Goal: Information Seeking & Learning: Learn about a topic

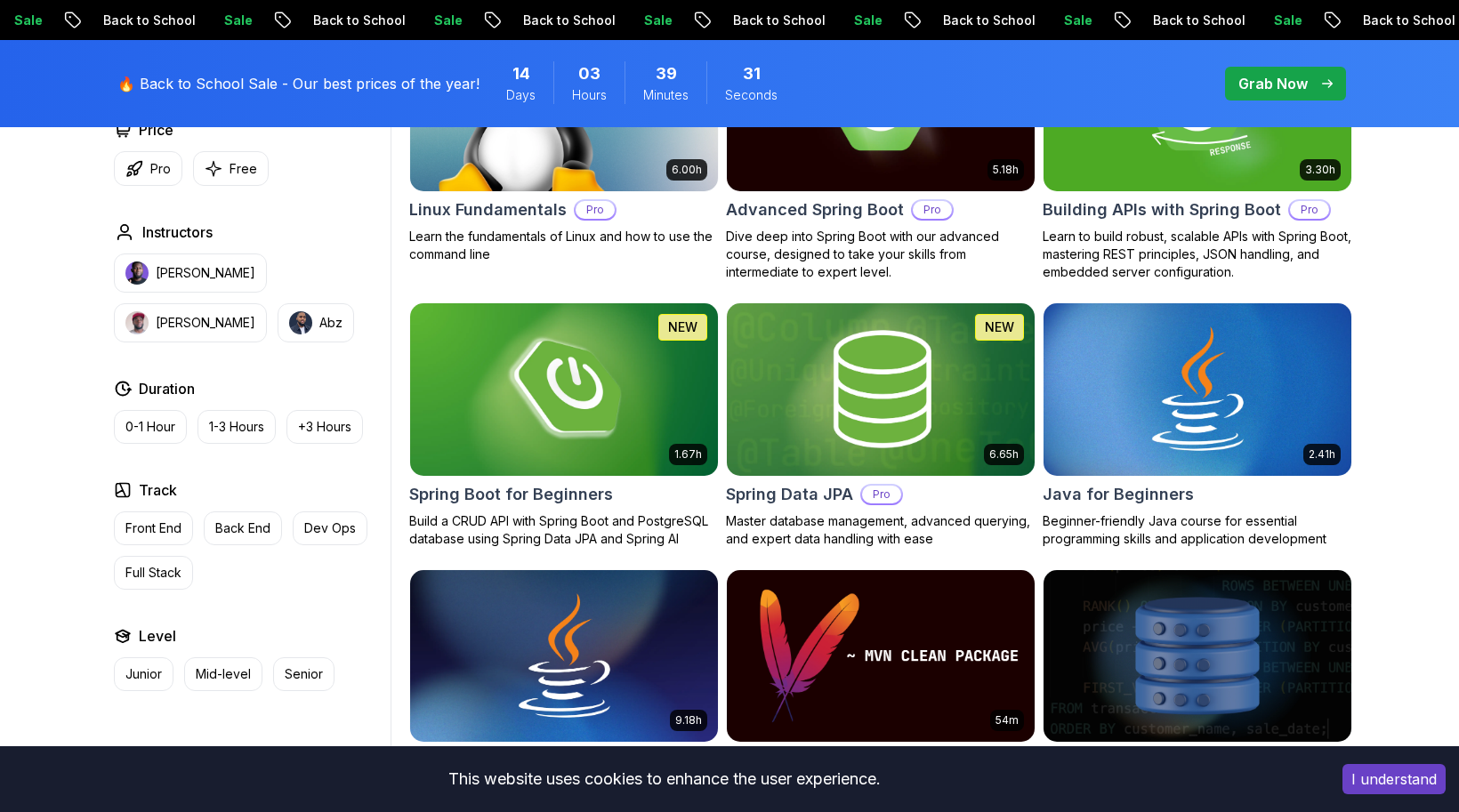
scroll to position [668, 0]
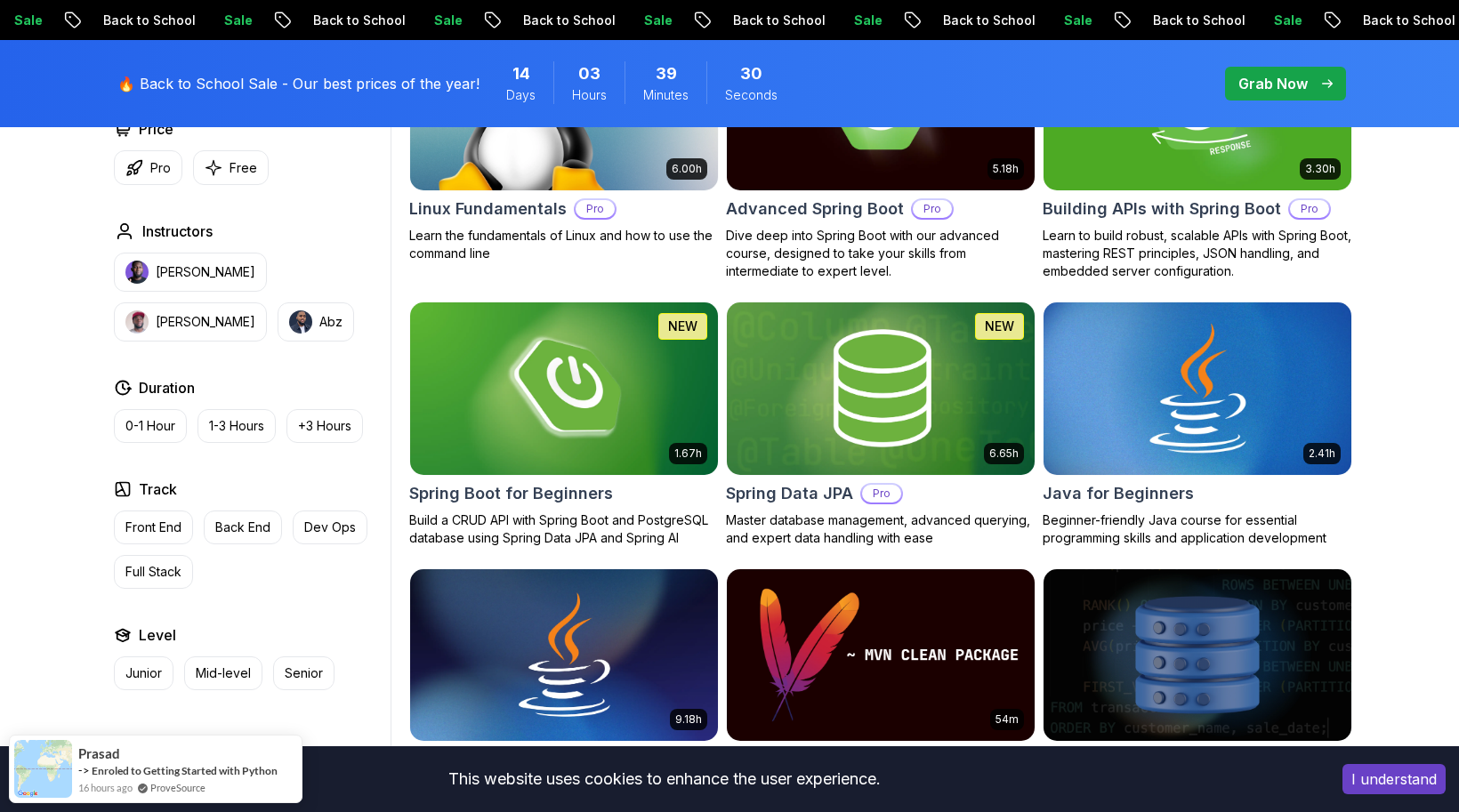
click at [1197, 413] on img at bounding box center [1197, 388] width 323 height 180
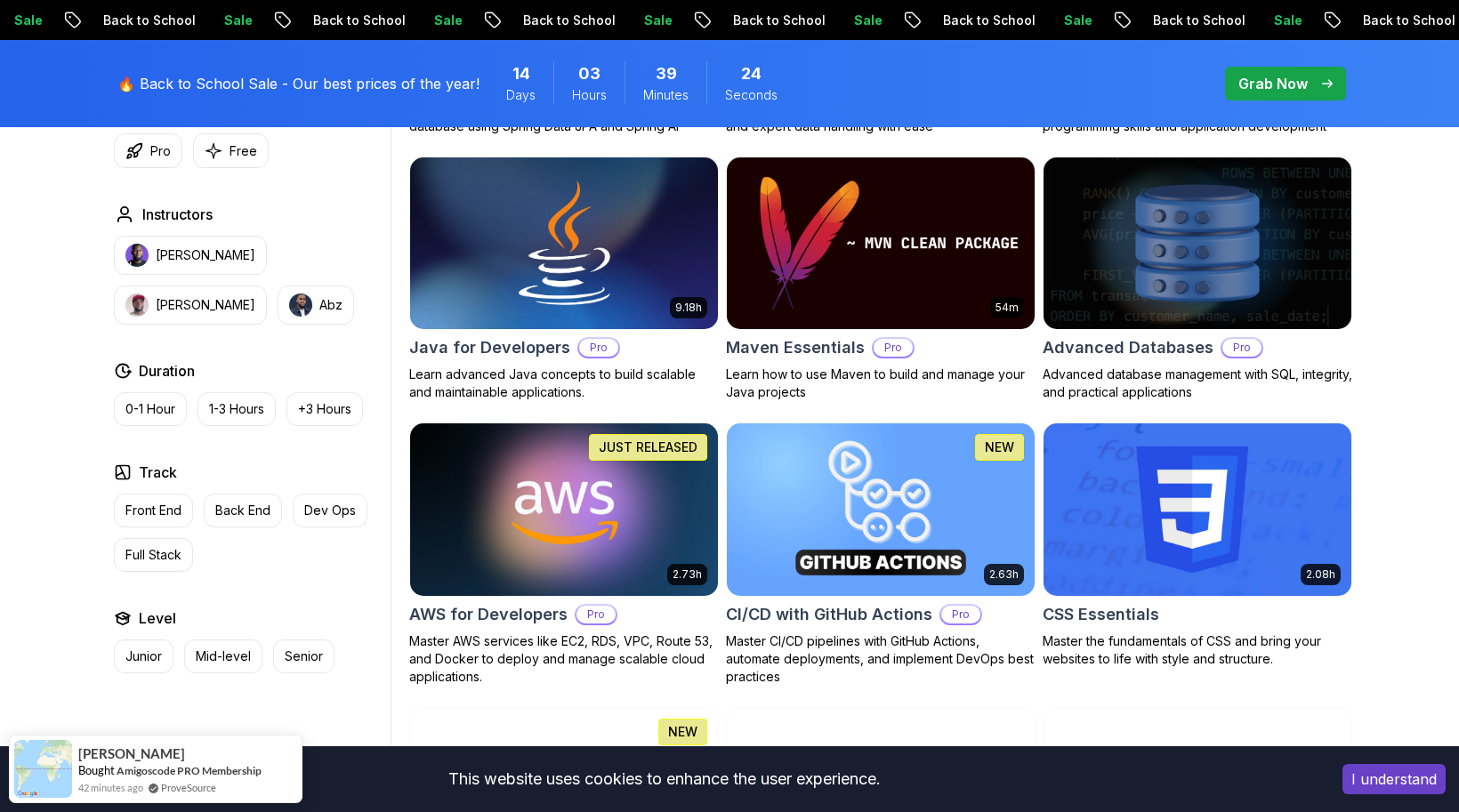
scroll to position [1084, 0]
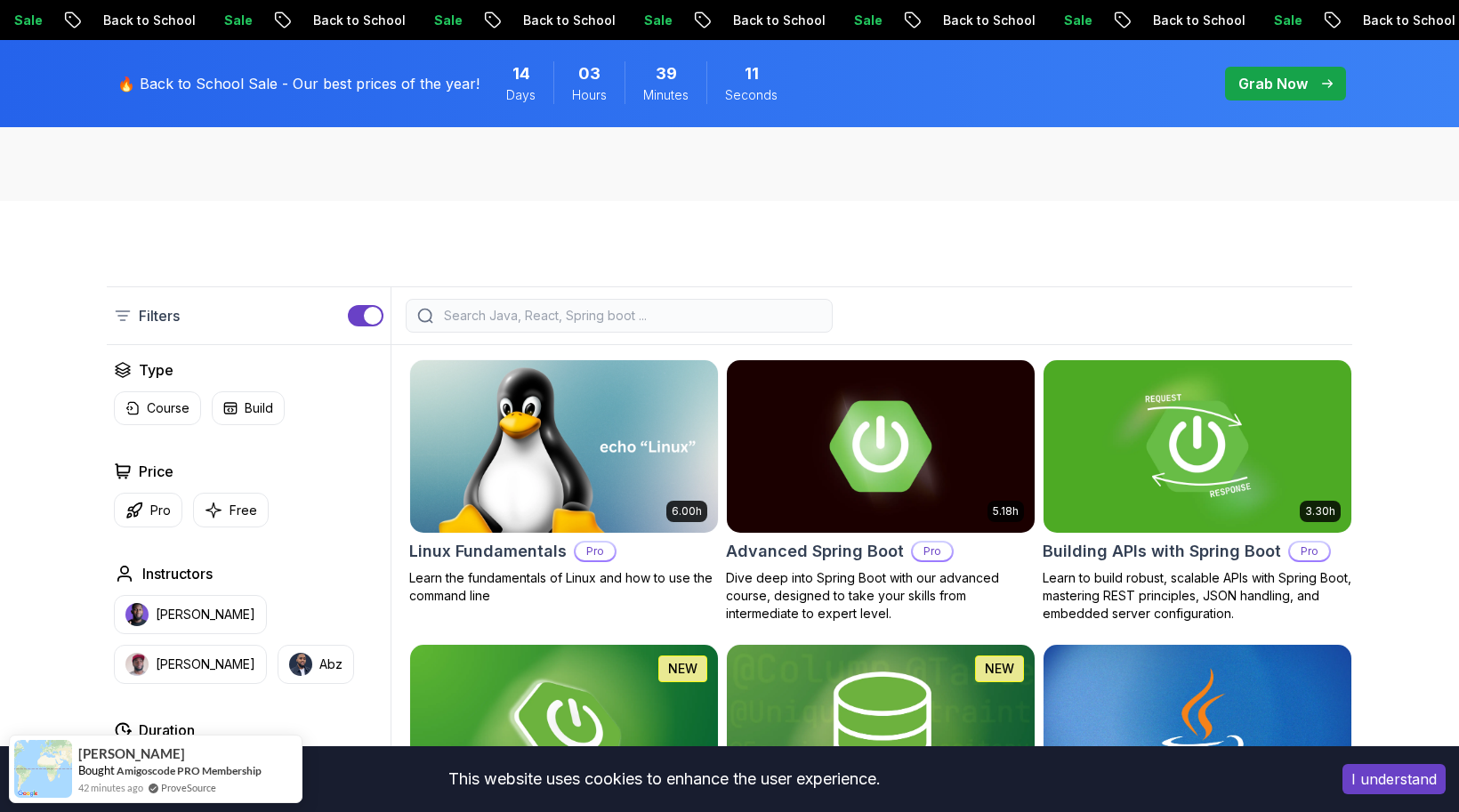
scroll to position [0, 0]
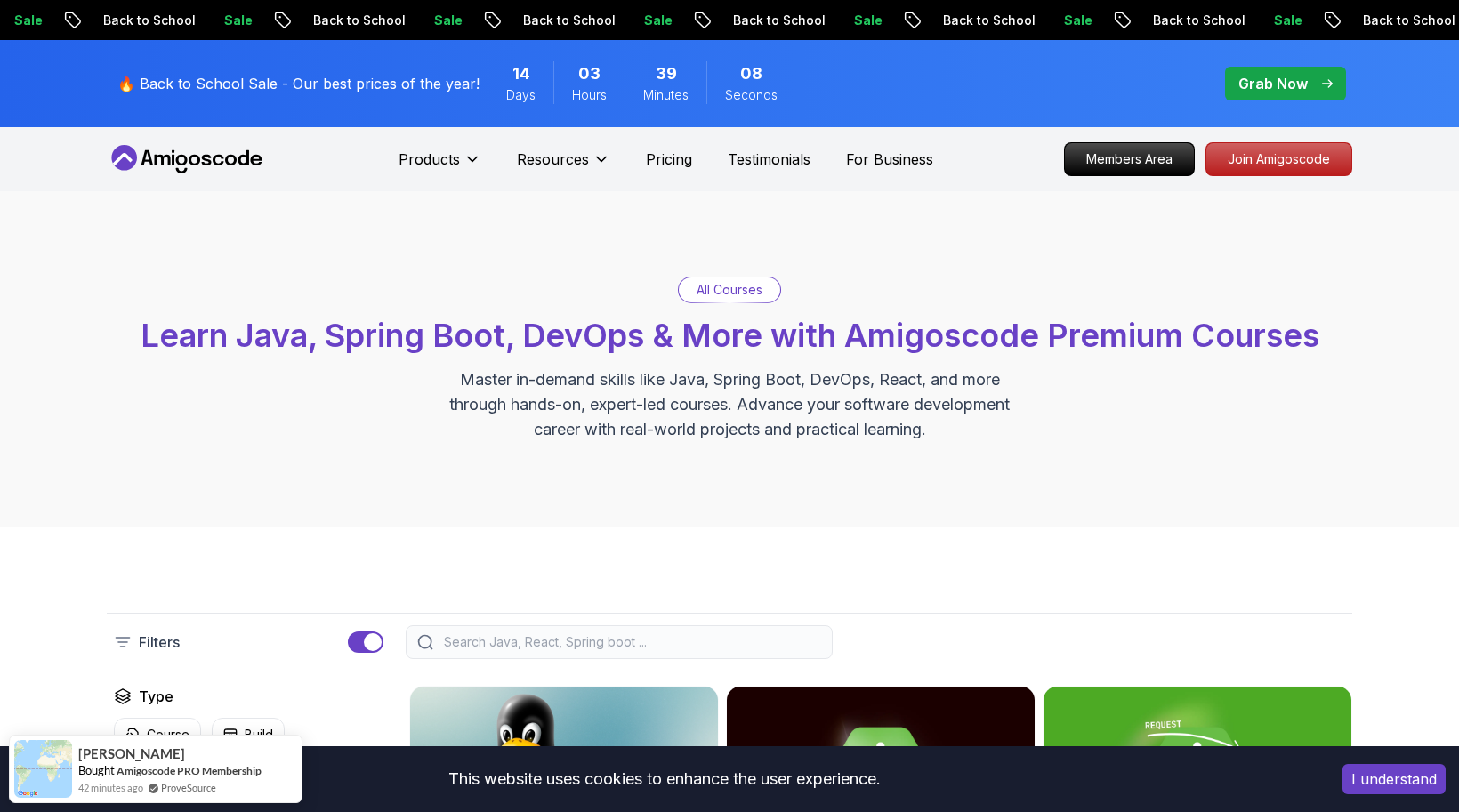
click at [563, 645] on input "search" at bounding box center [630, 642] width 381 height 18
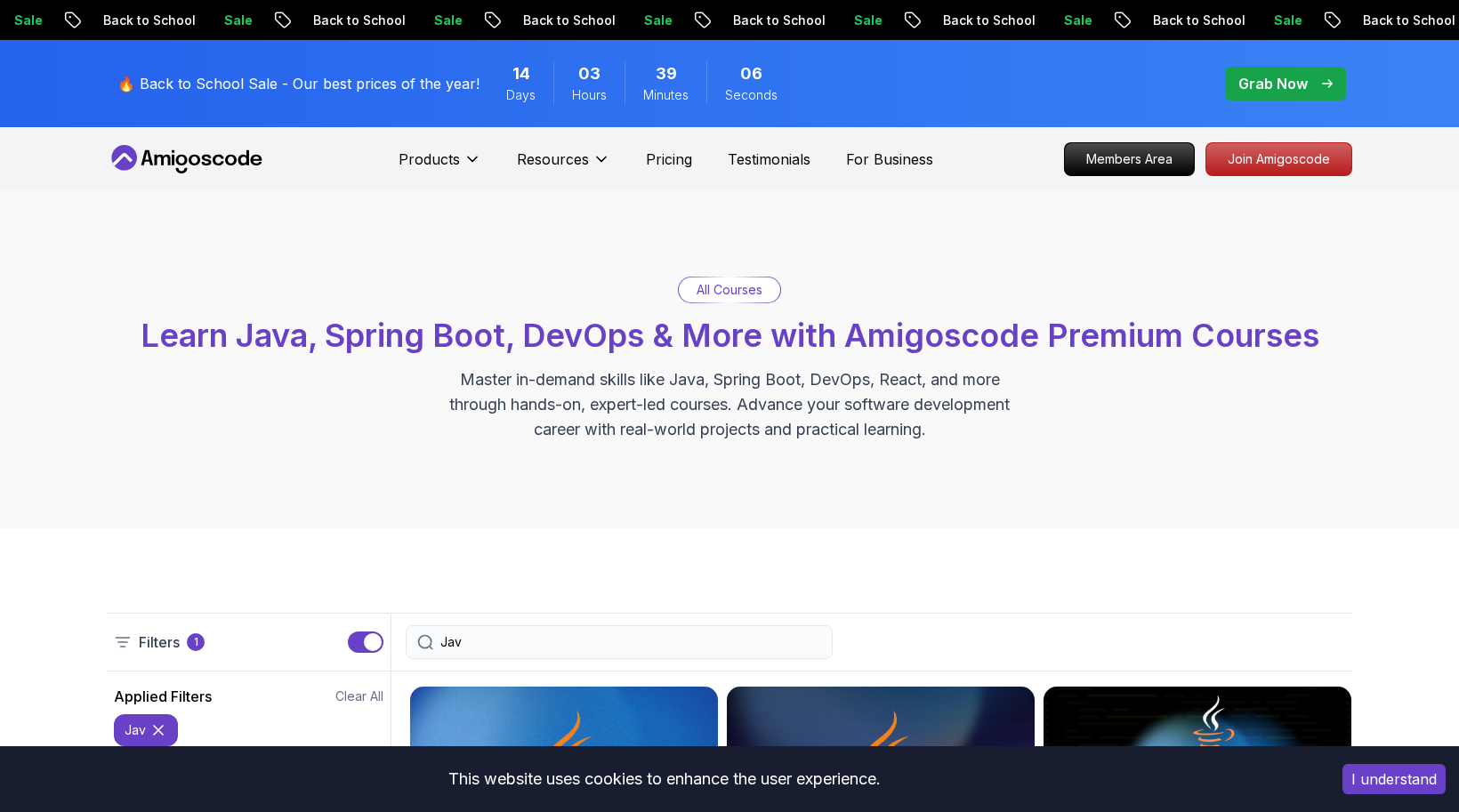
type input "Java"
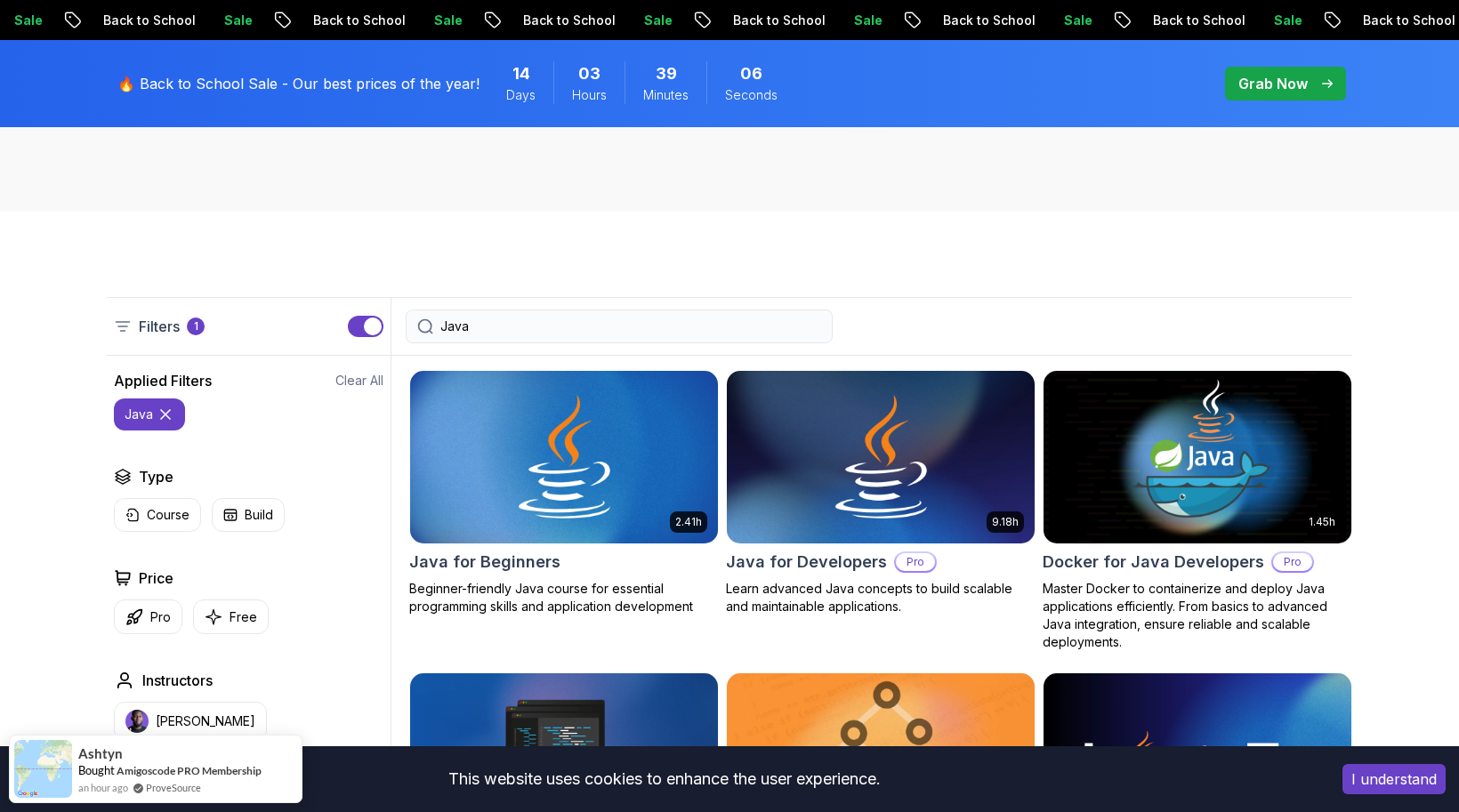
scroll to position [318, 0]
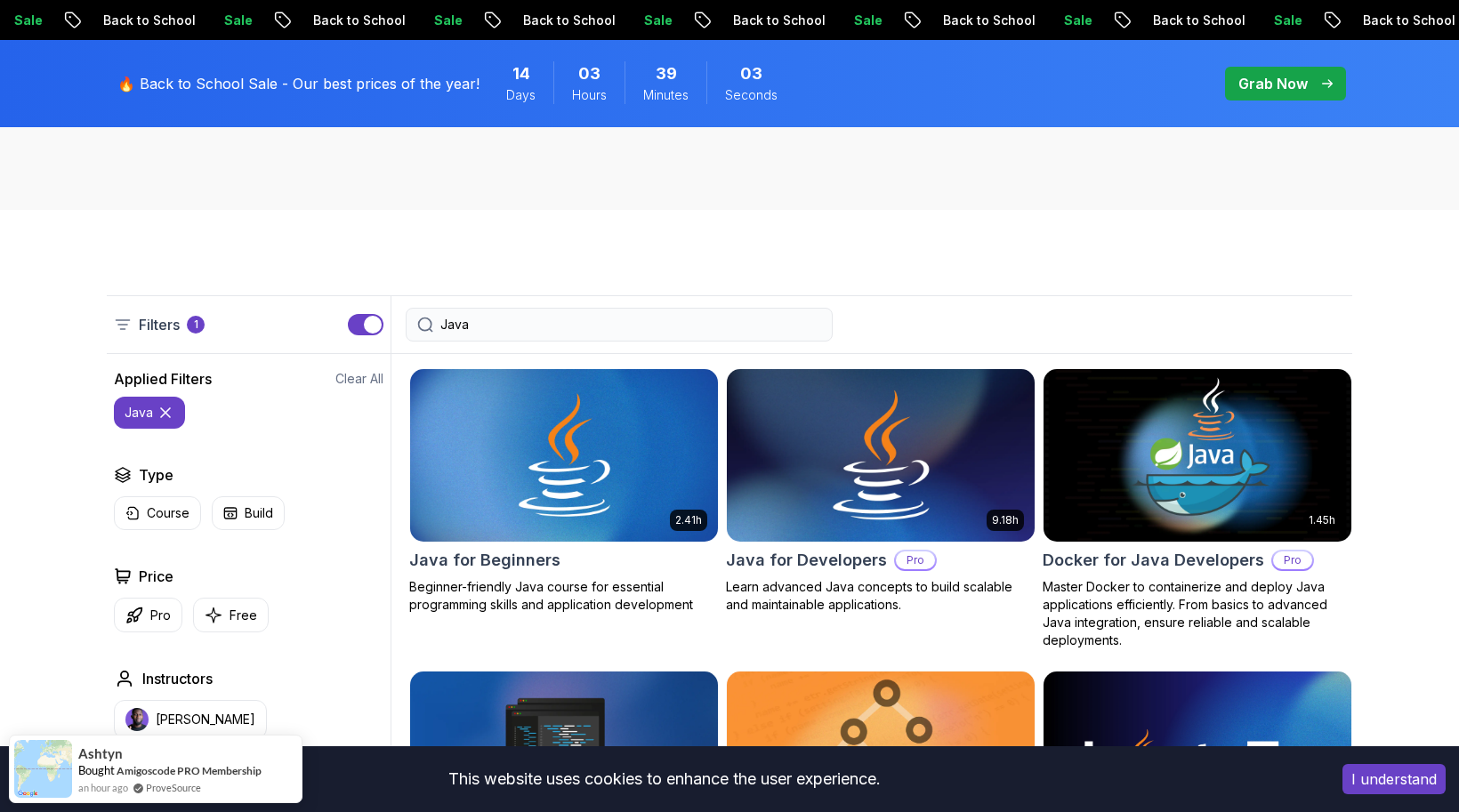
click at [754, 452] on img at bounding box center [880, 454] width 323 height 180
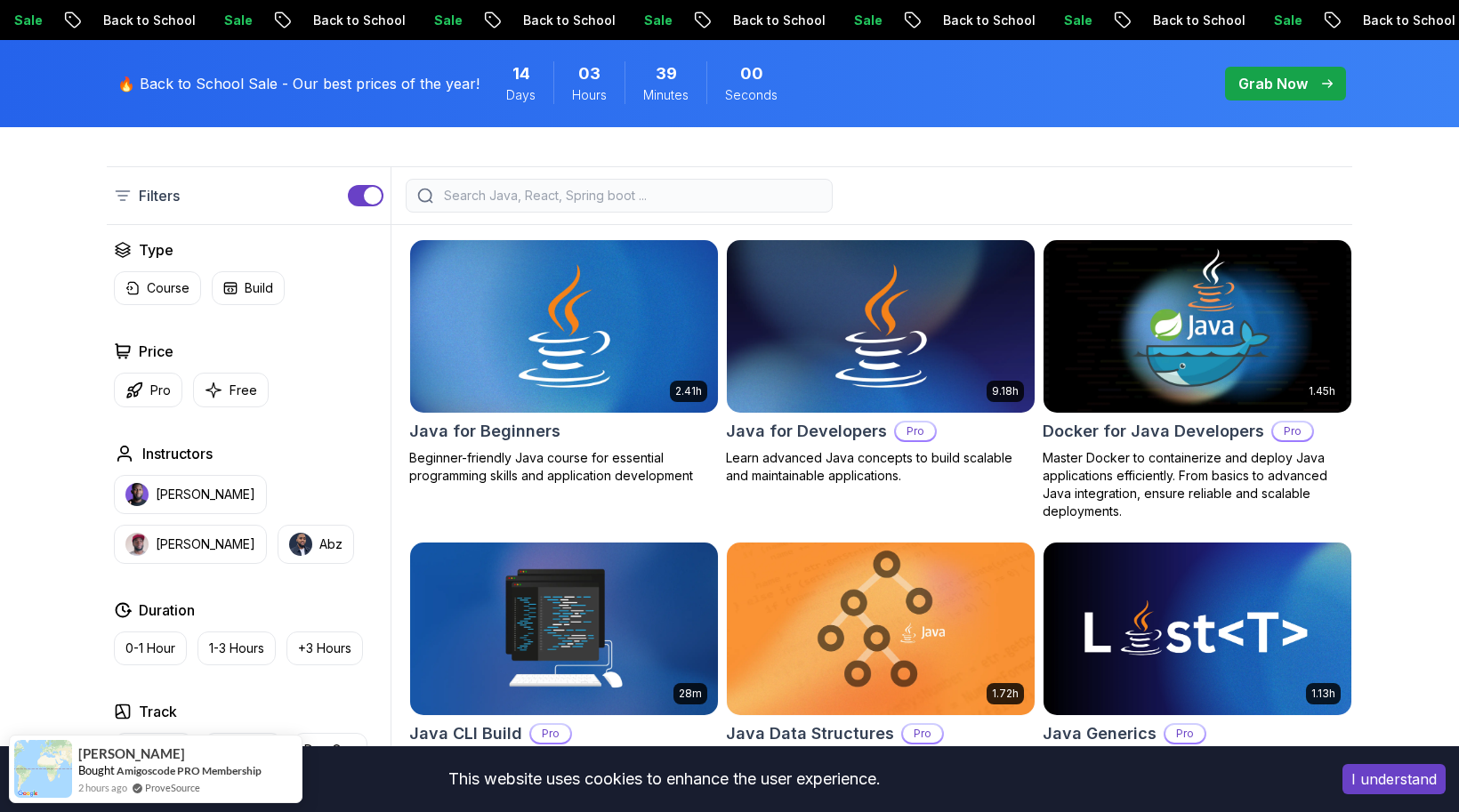
scroll to position [452, 0]
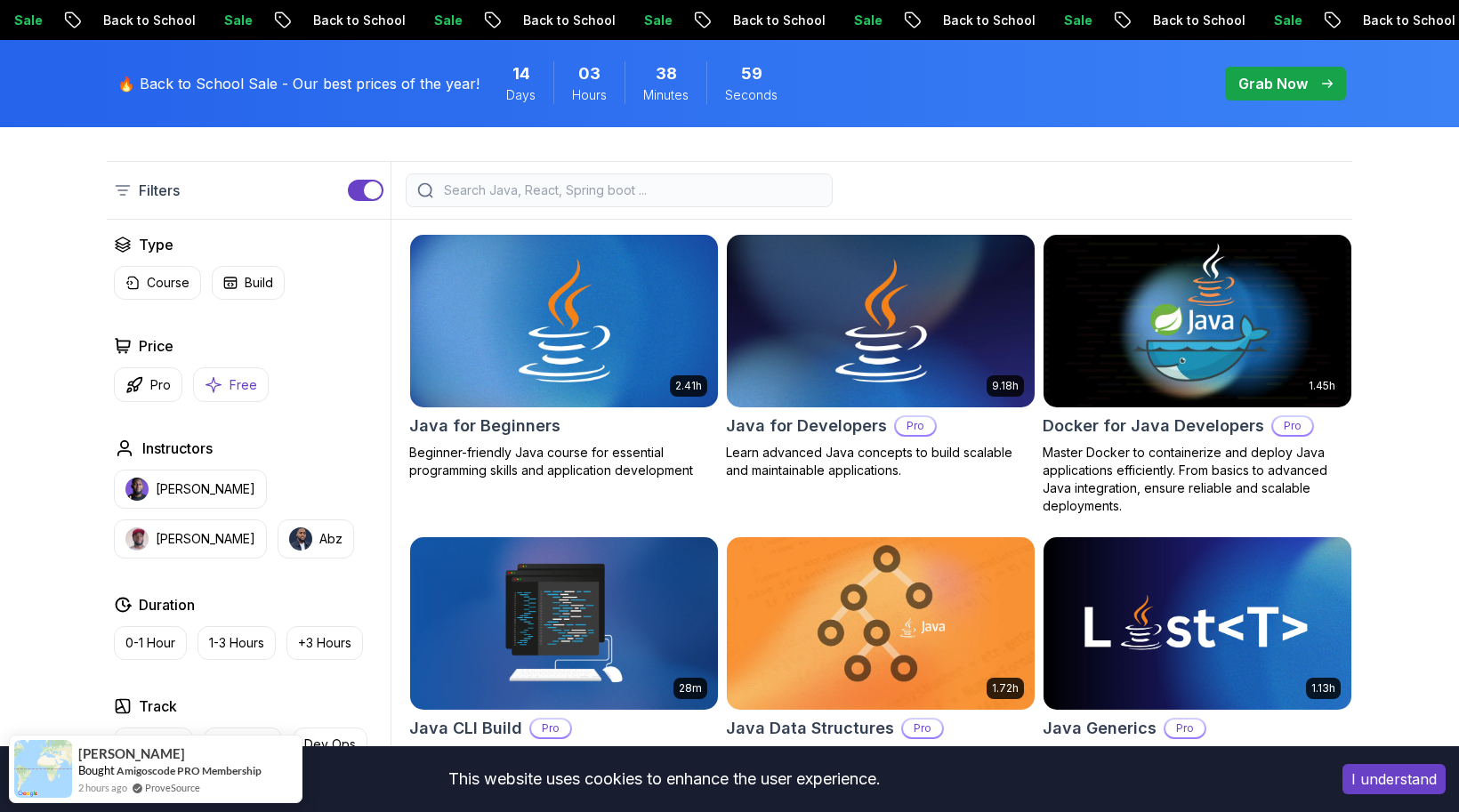
click at [244, 379] on p "Free" at bounding box center [243, 385] width 27 height 18
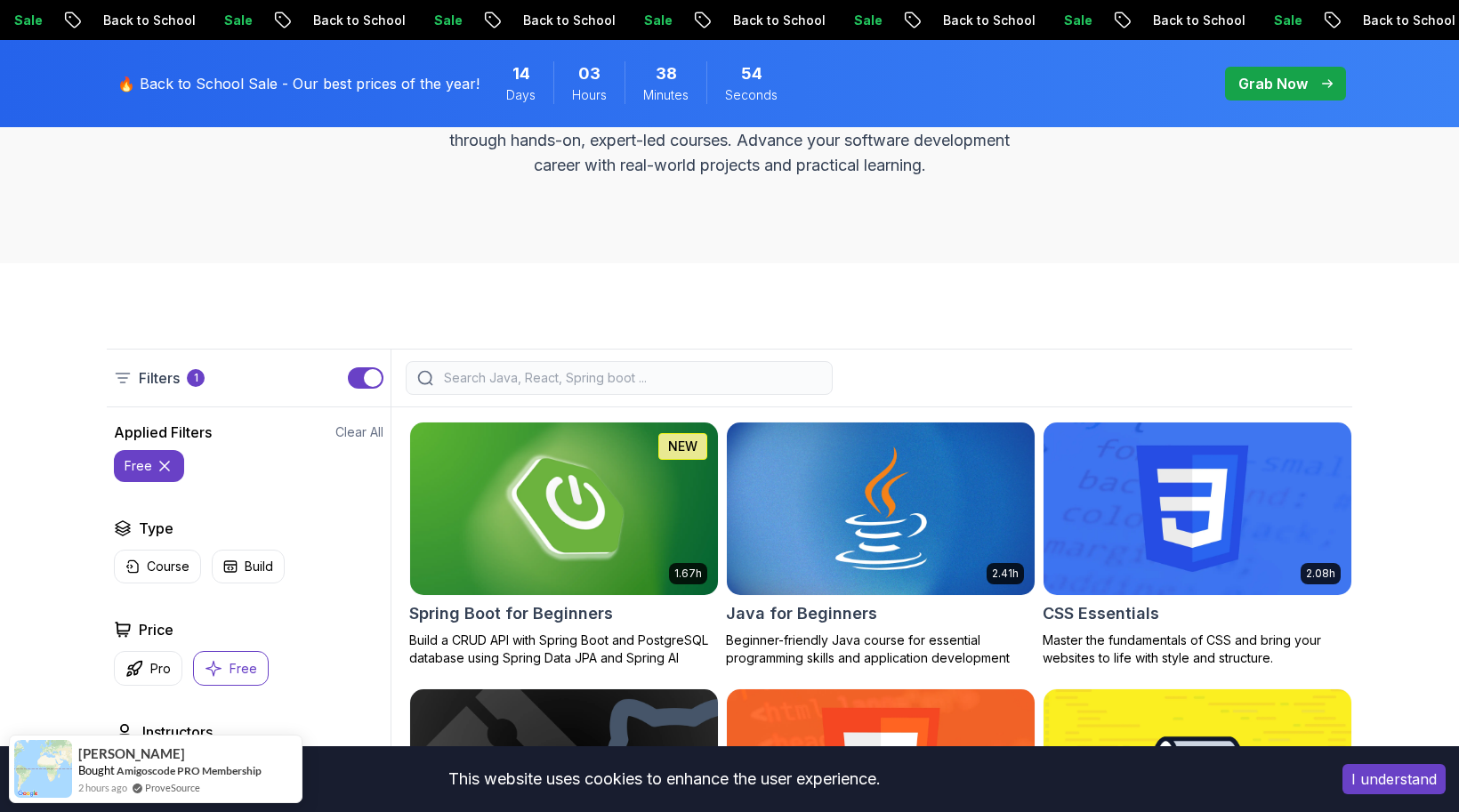
scroll to position [137, 0]
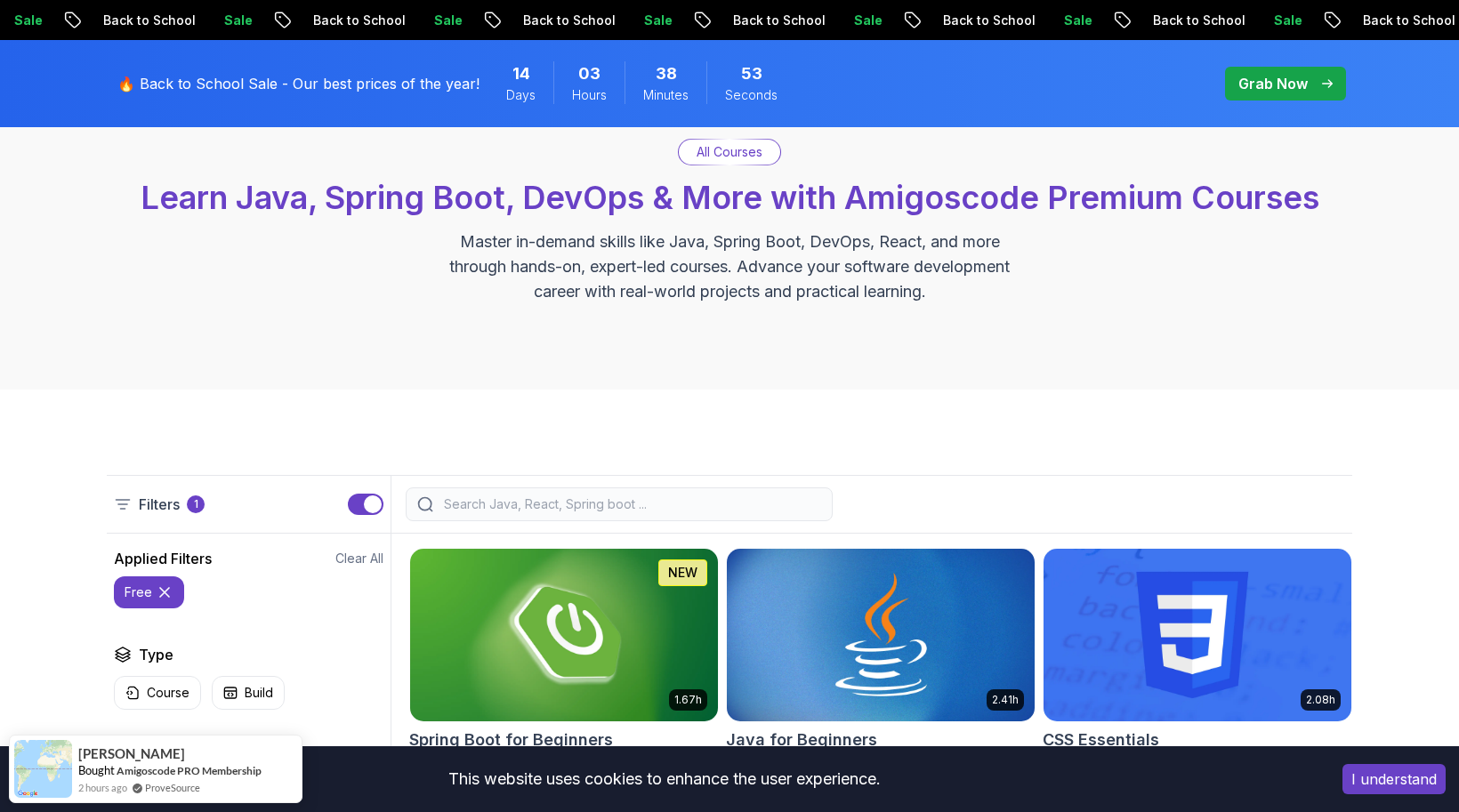
click at [548, 502] on input "search" at bounding box center [630, 504] width 381 height 18
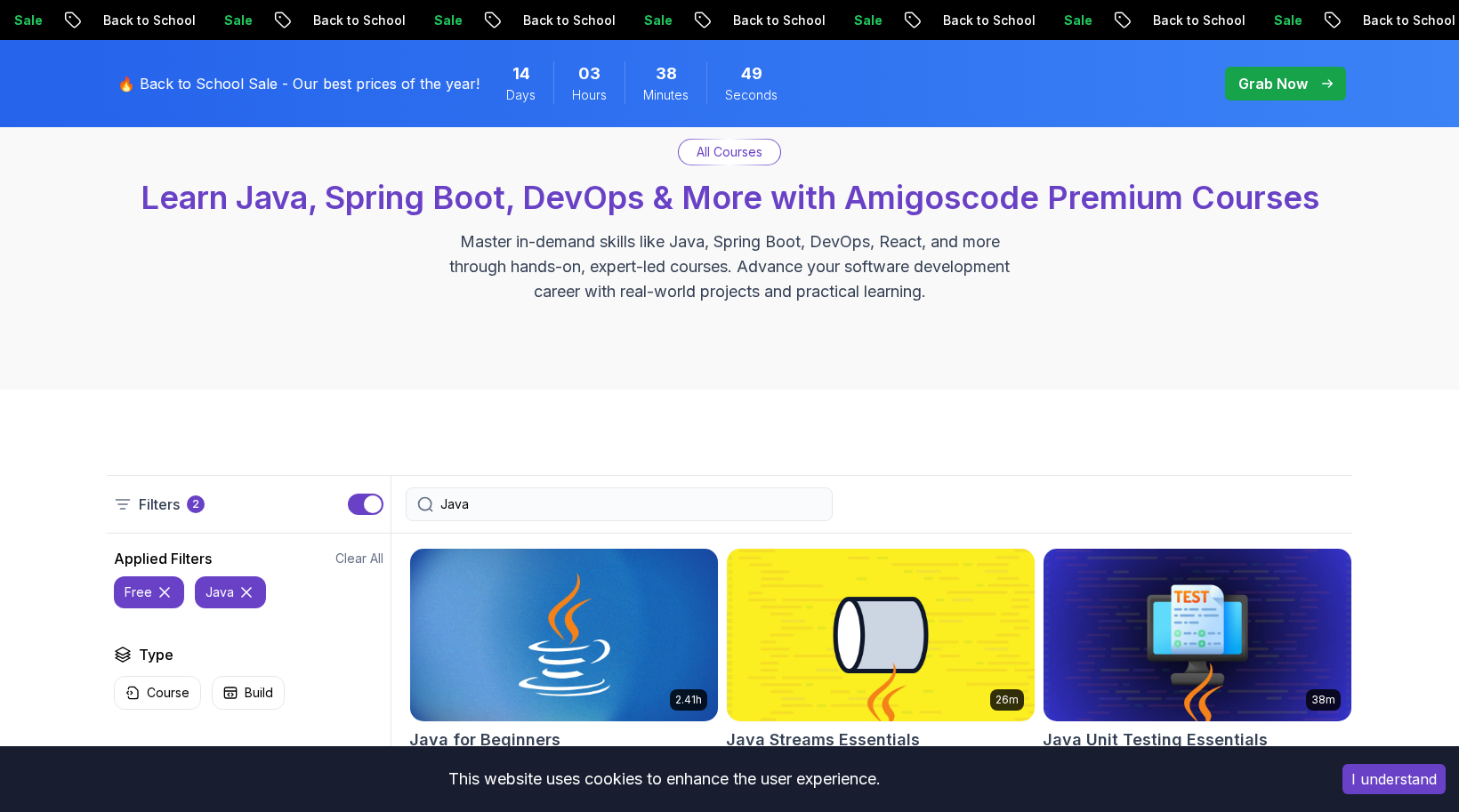
type input "Java"
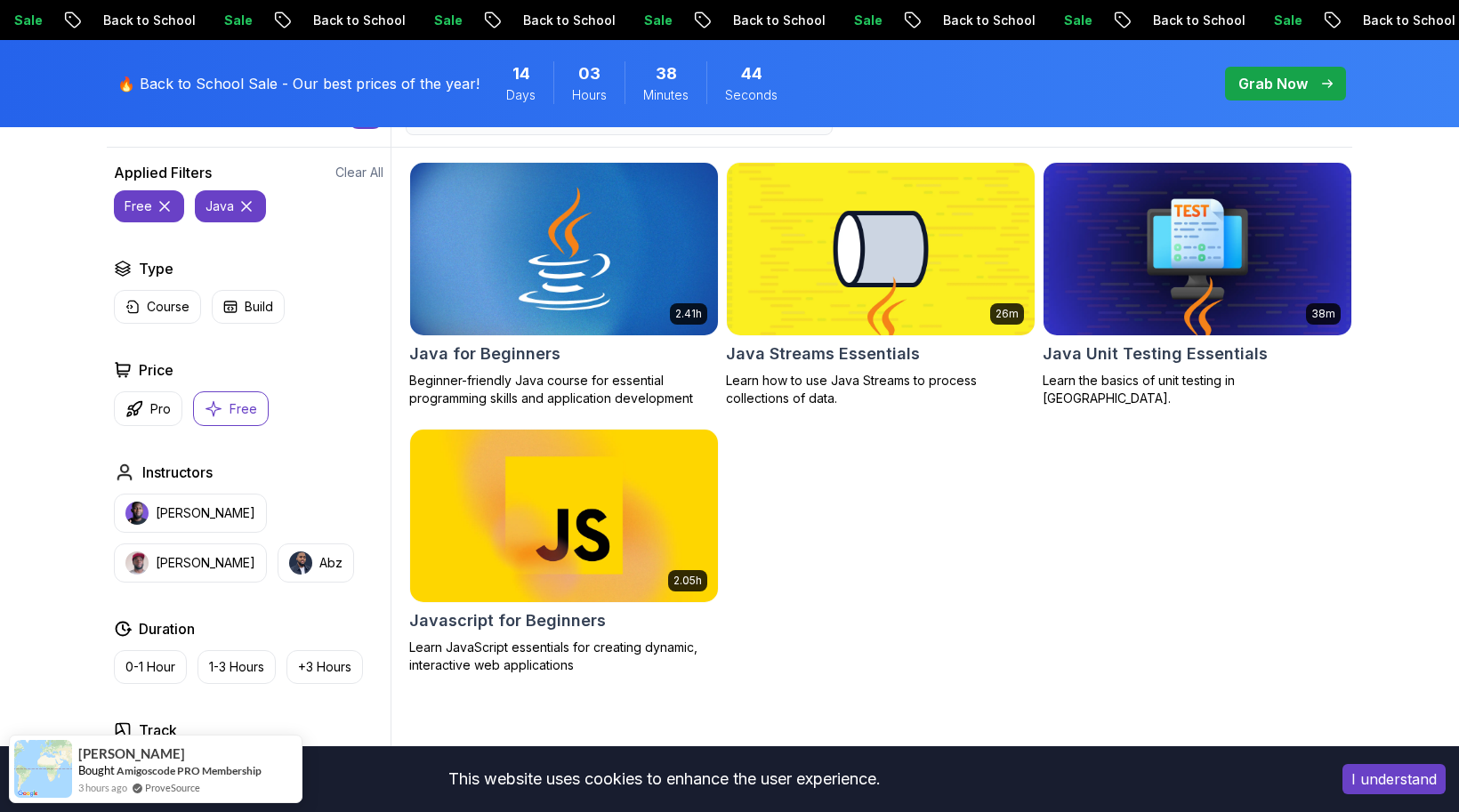
scroll to position [525, 0]
